Goal: Transaction & Acquisition: Purchase product/service

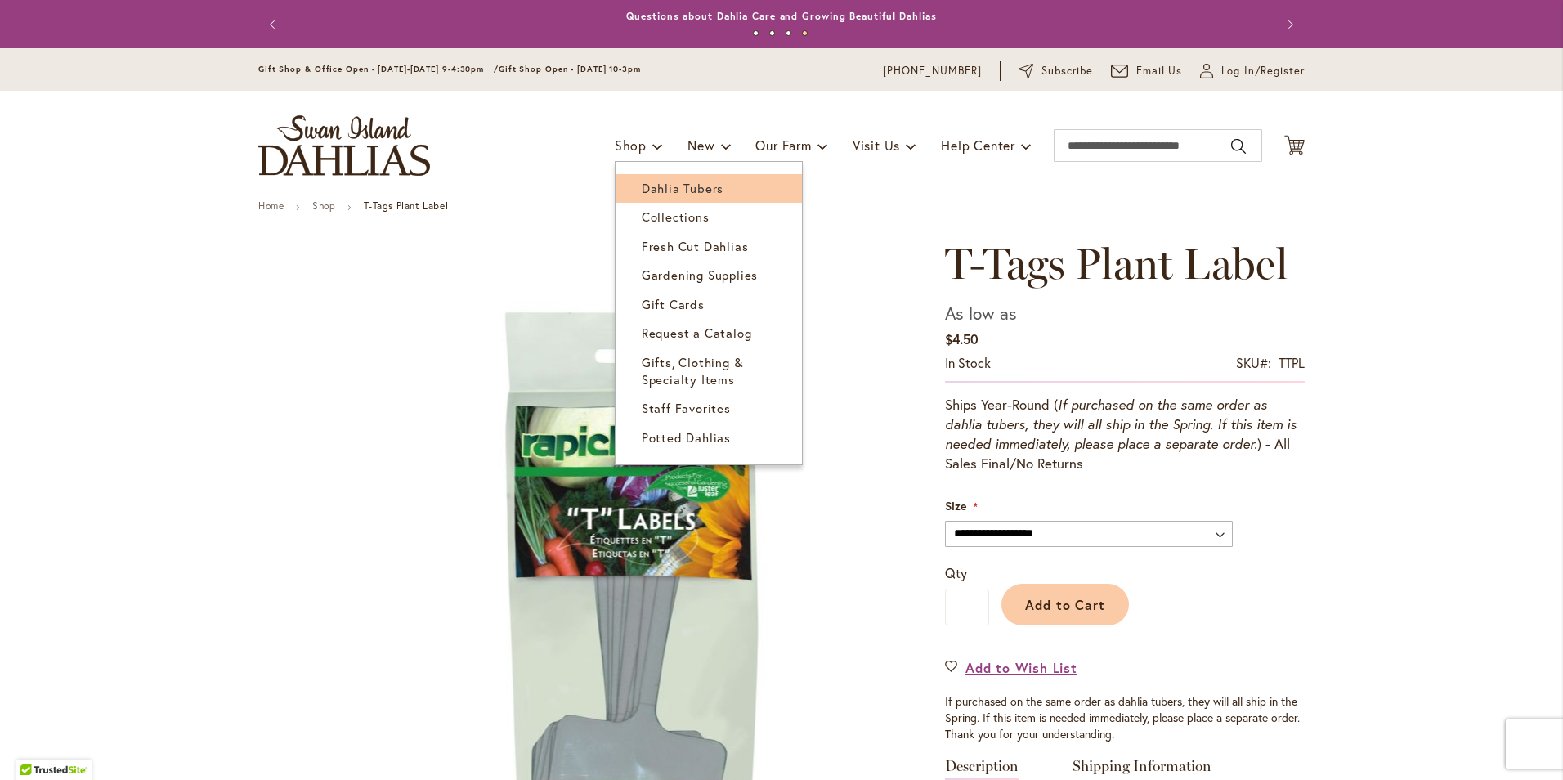
click at [664, 186] on span "Dahlia Tubers" at bounding box center [683, 188] width 82 height 16
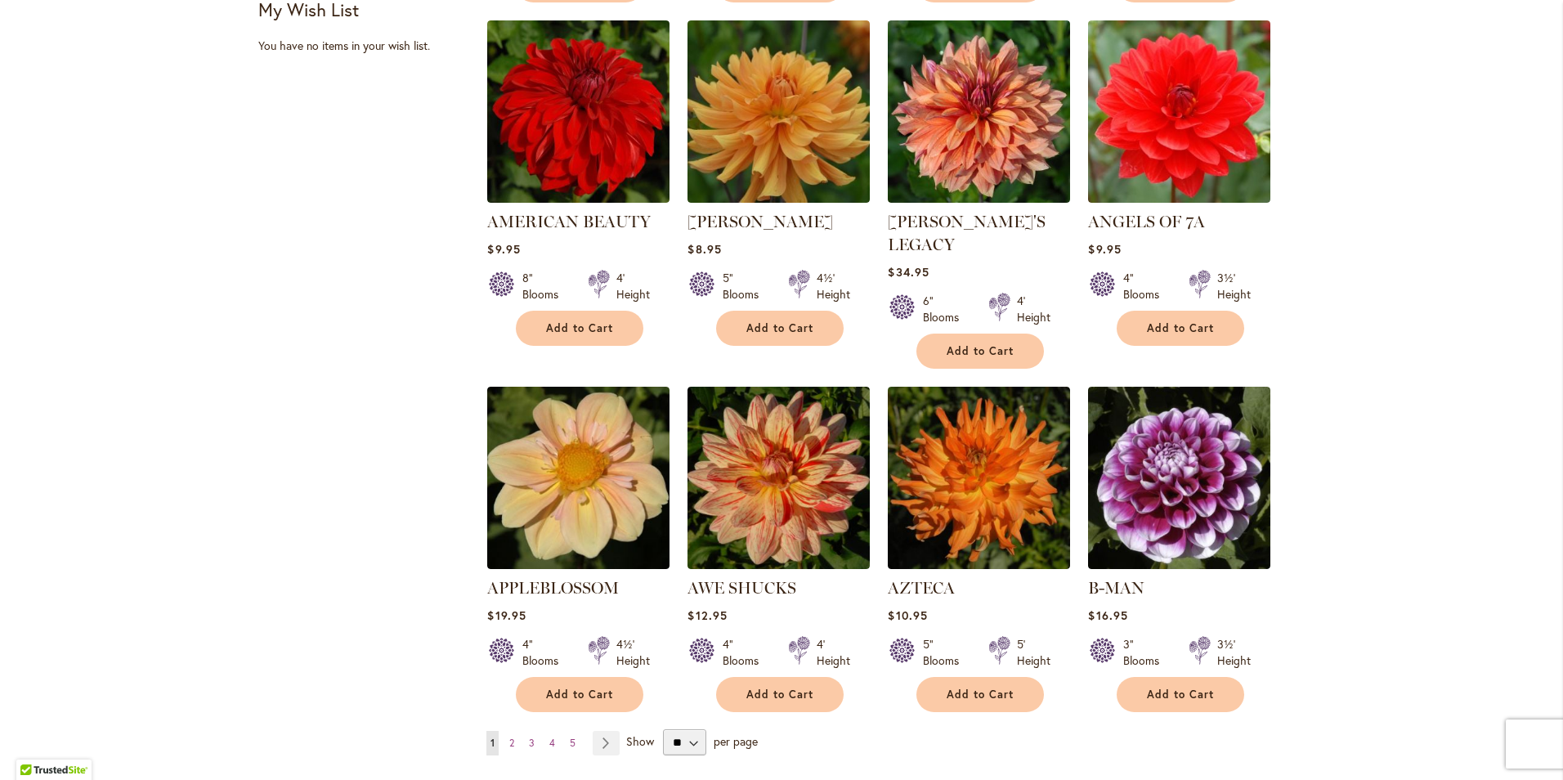
scroll to position [1308, 0]
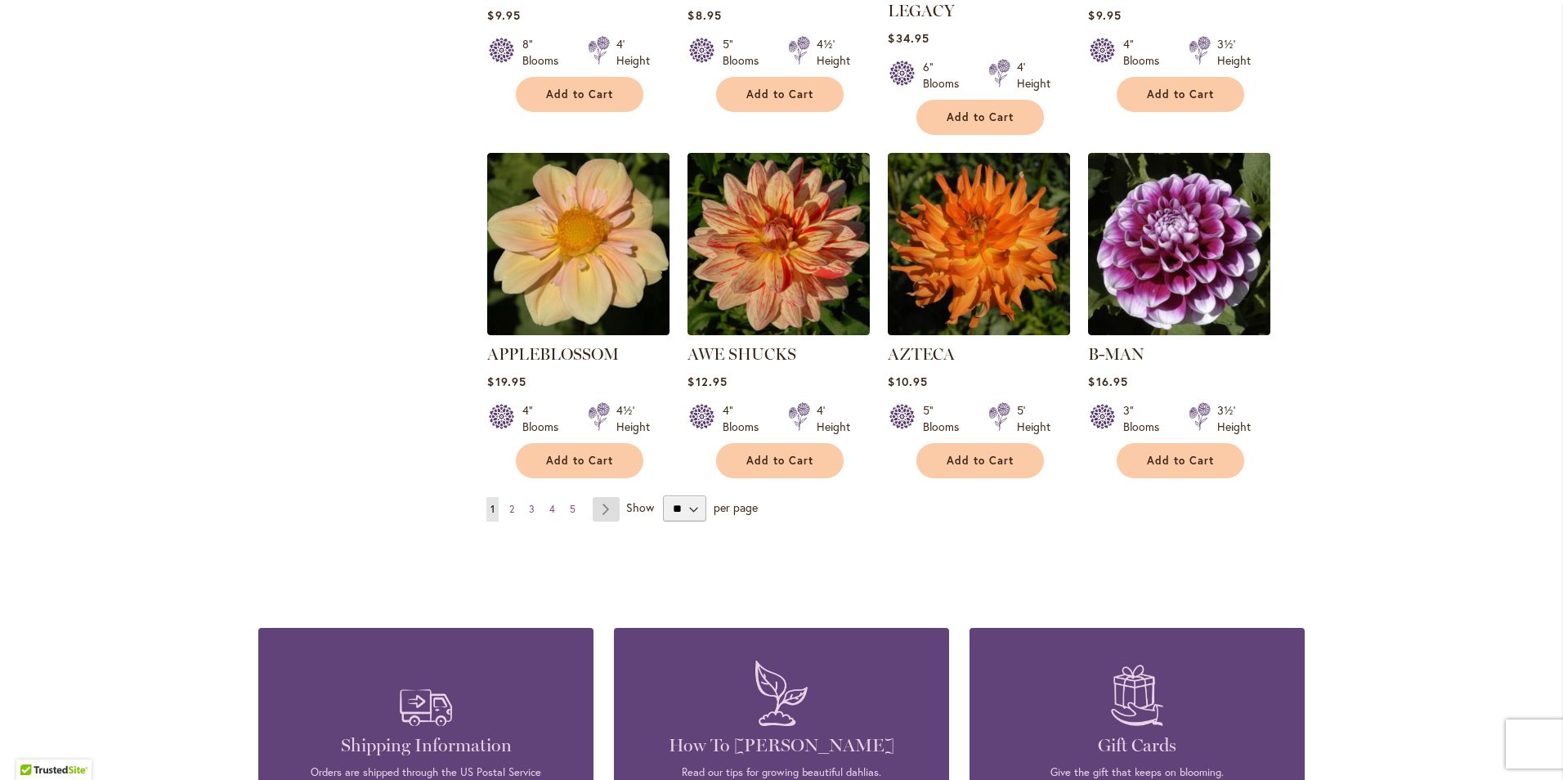
click at [597, 497] on link "Page Next" at bounding box center [606, 509] width 27 height 25
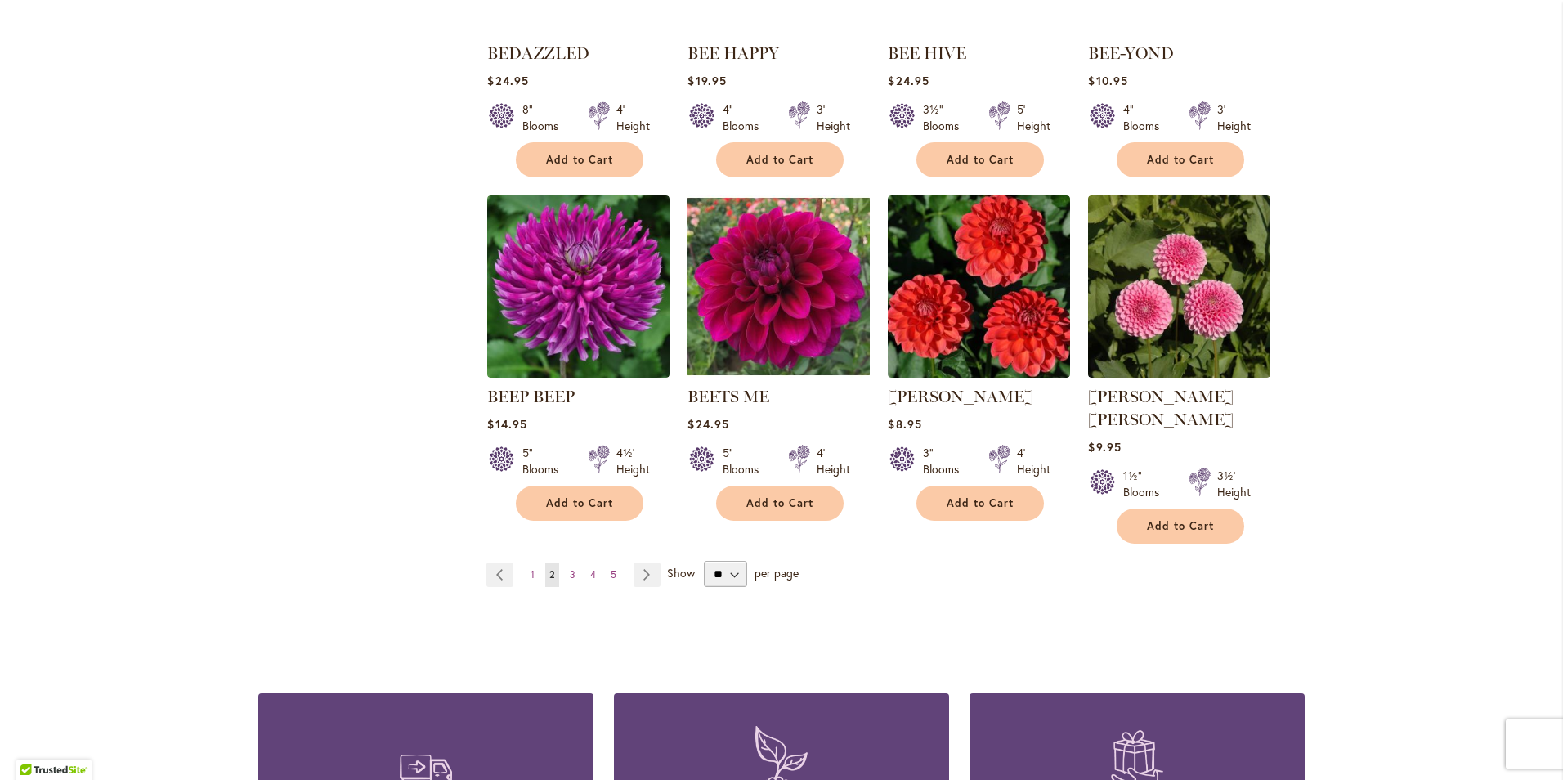
scroll to position [1308, 0]
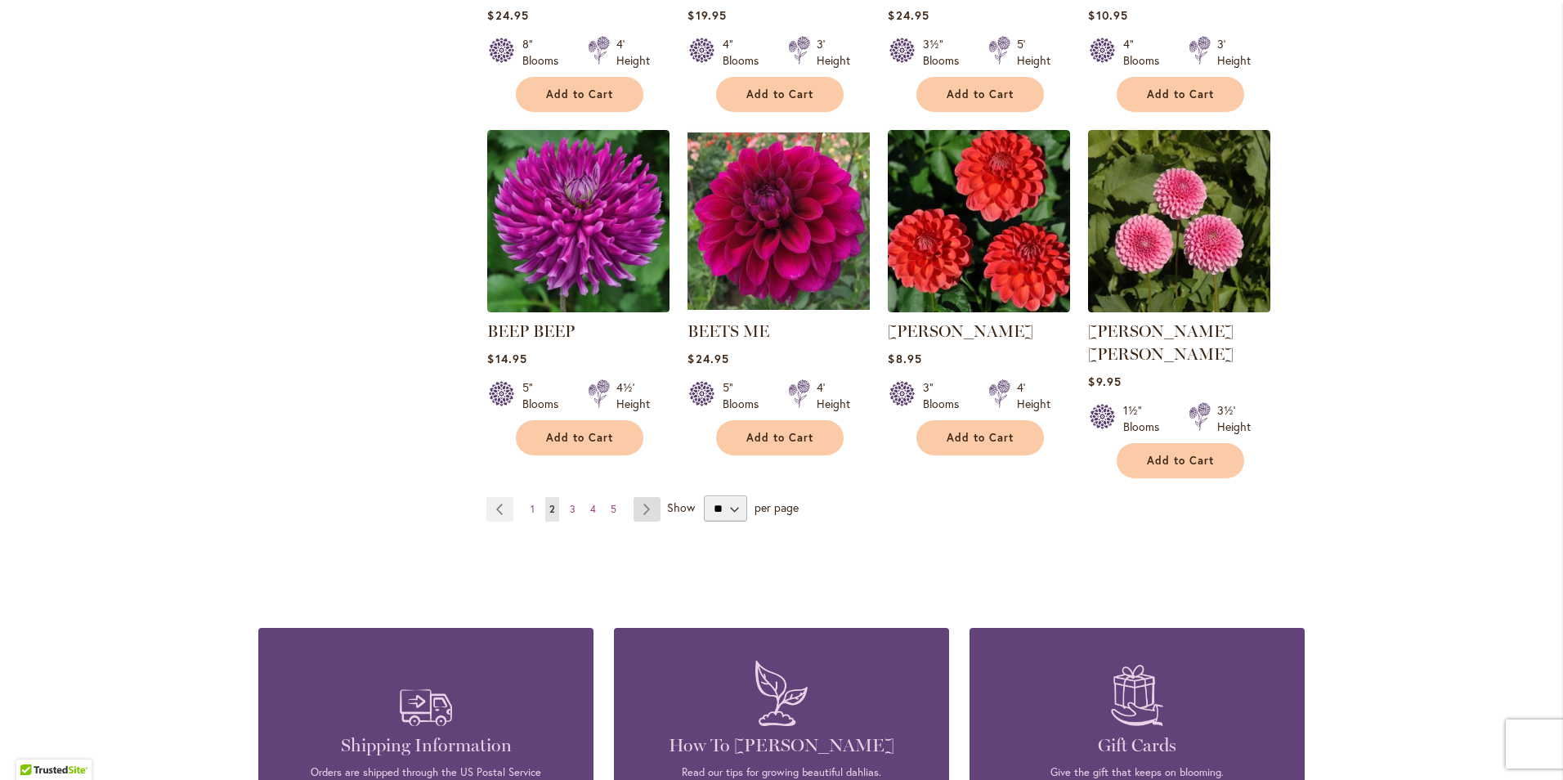
click at [637, 497] on link "Page Next" at bounding box center [646, 509] width 27 height 25
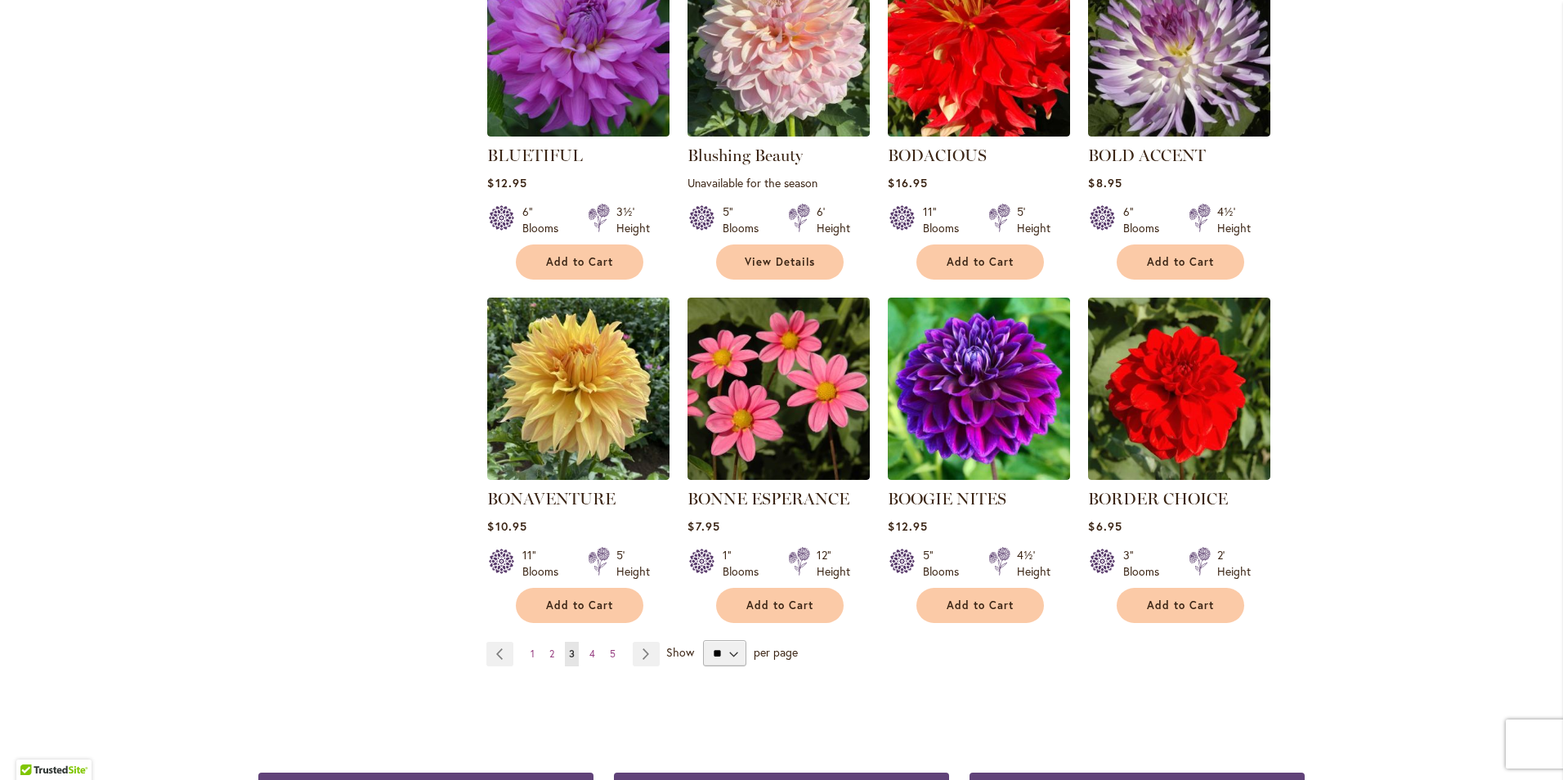
scroll to position [1144, 0]
